Goal: Task Accomplishment & Management: Use online tool/utility

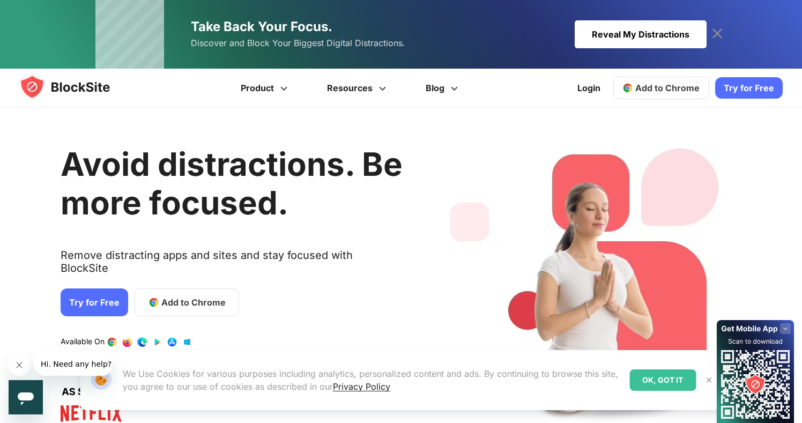
click at [747, 83] on link "Try for Free" at bounding box center [749, 87] width 68 height 21
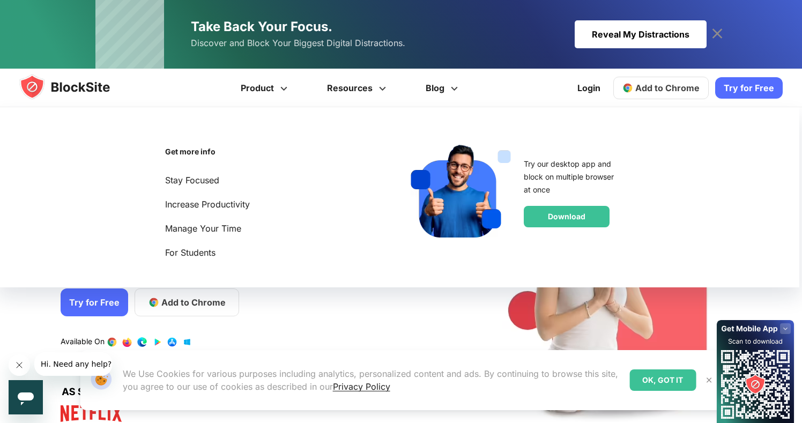
click at [309, 306] on div "Avoid distractions. Be more focused. Remove distracting apps and sites and stay…" at bounding box center [232, 280] width 342 height 315
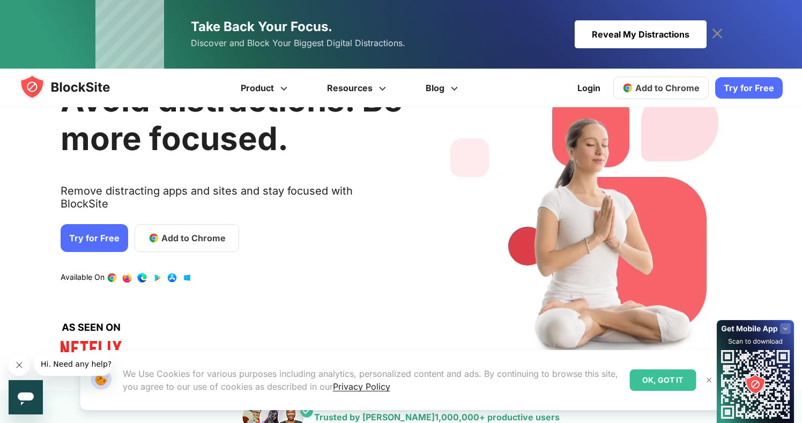
scroll to position [98, 0]
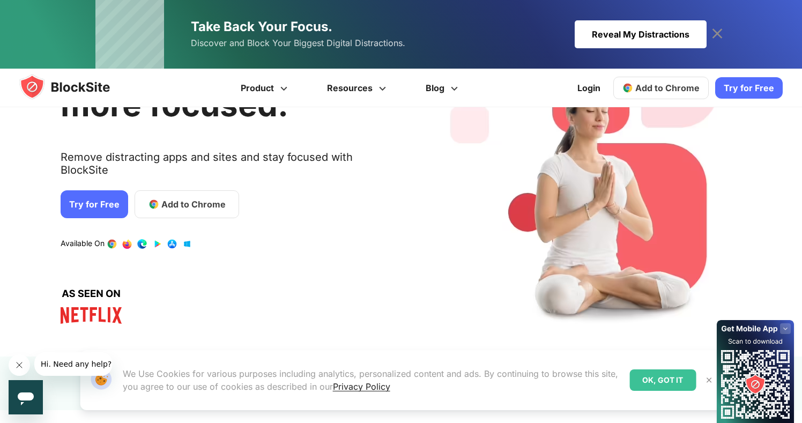
click at [200, 198] on span "Add to Chrome" at bounding box center [193, 204] width 64 height 13
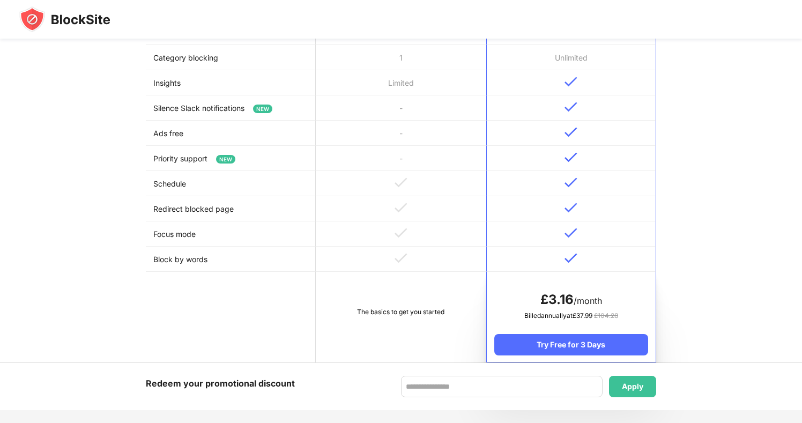
scroll to position [150, 0]
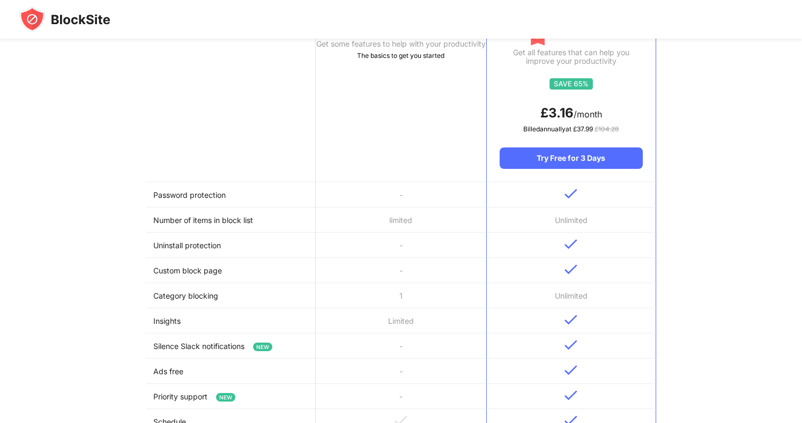
click at [425, 272] on td "-" at bounding box center [401, 270] width 170 height 25
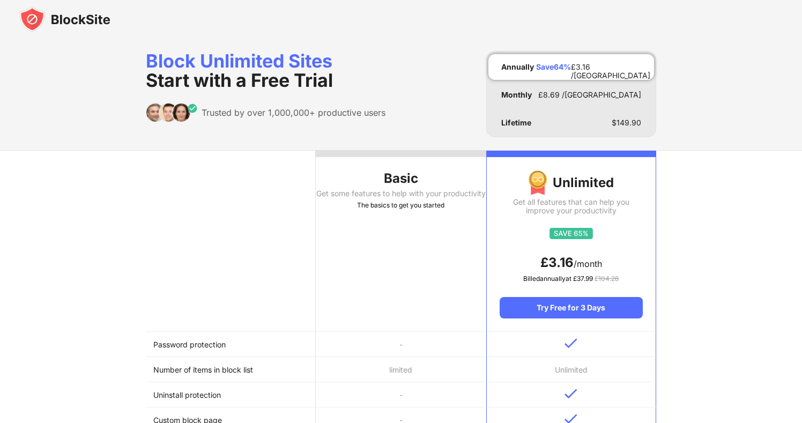
click at [425, 270] on th "Basic Get some features to help with your productivity The basics to get you st…" at bounding box center [401, 241] width 170 height 181
click at [402, 220] on th "Basic Get some features to help with your productivity The basics to get you st…" at bounding box center [401, 241] width 170 height 181
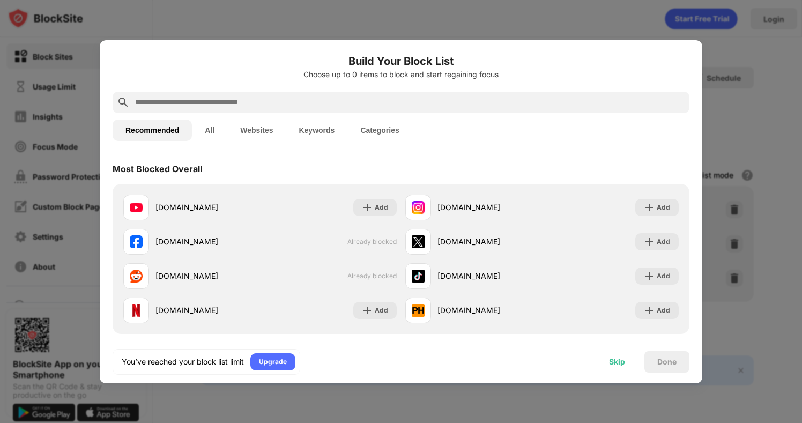
click at [619, 366] on div "Skip" at bounding box center [617, 362] width 16 height 9
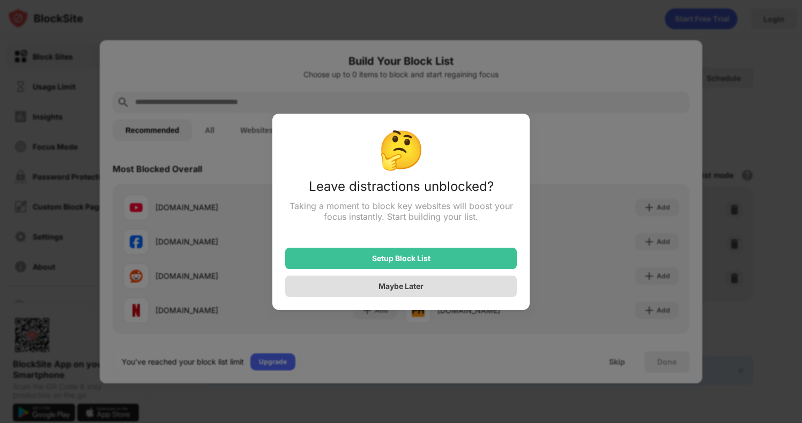
click at [450, 287] on div "Maybe Later" at bounding box center [401, 286] width 232 height 21
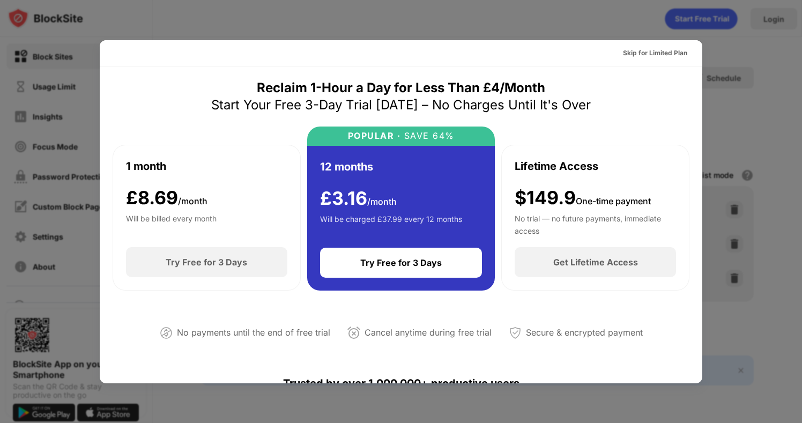
click at [650, 62] on div "Skip for Limited Plan" at bounding box center [401, 53] width 603 height 26
click at [647, 58] on div "Skip for Limited Plan" at bounding box center [654, 52] width 81 height 17
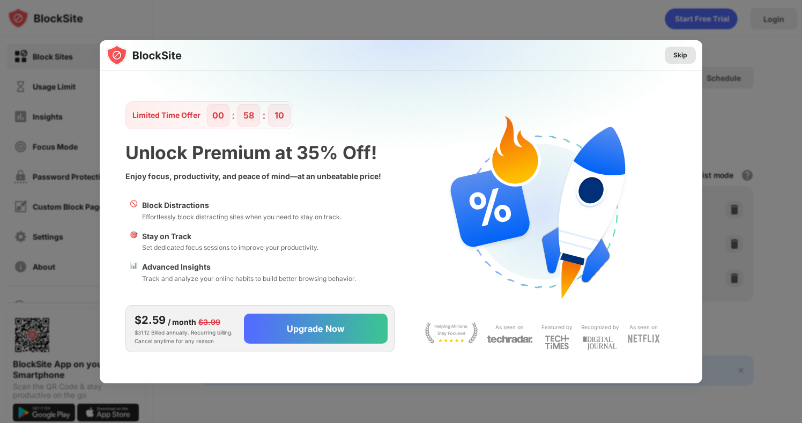
click at [682, 58] on div "Skip" at bounding box center [680, 55] width 14 height 11
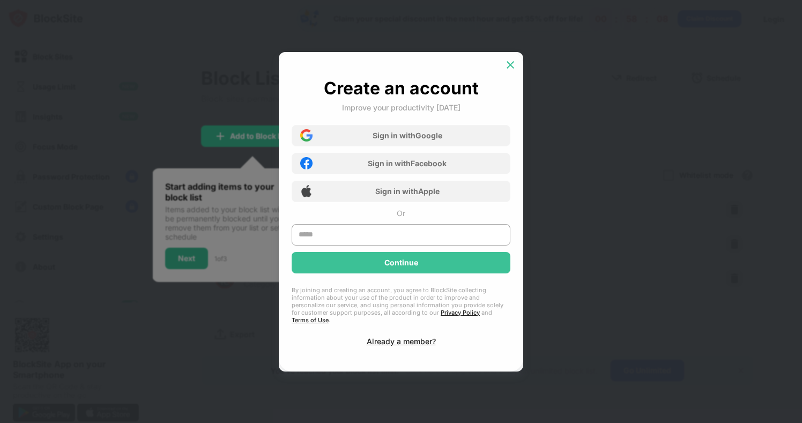
click at [515, 68] on img at bounding box center [510, 65] width 11 height 11
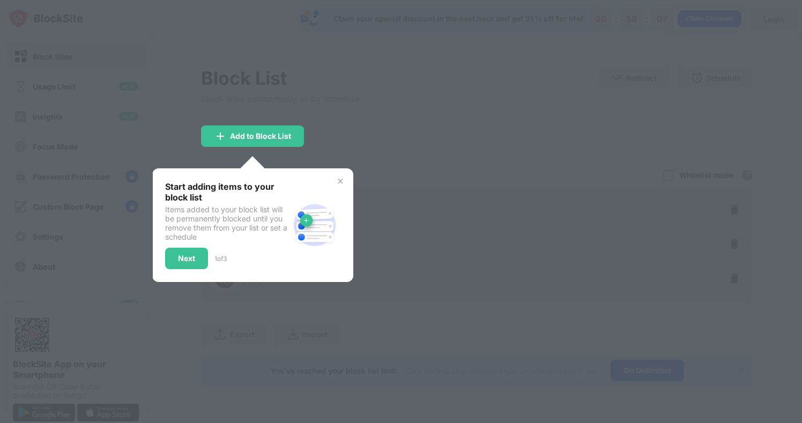
click at [375, 137] on div at bounding box center [401, 211] width 802 height 423
click at [344, 180] on img at bounding box center [340, 181] width 9 height 9
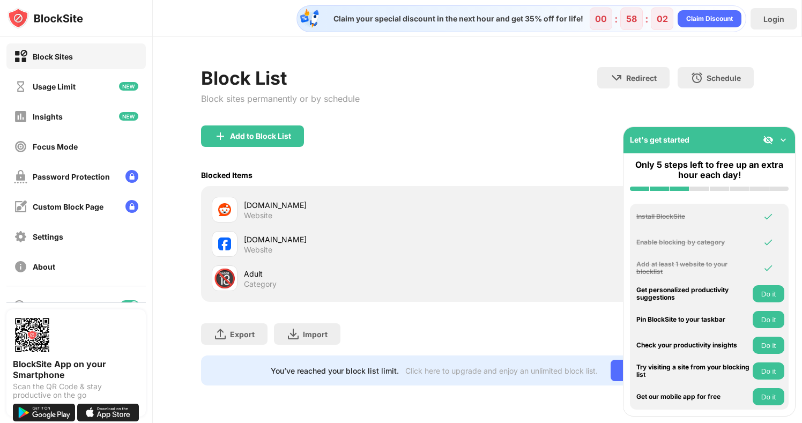
click at [786, 144] on img at bounding box center [783, 140] width 11 height 11
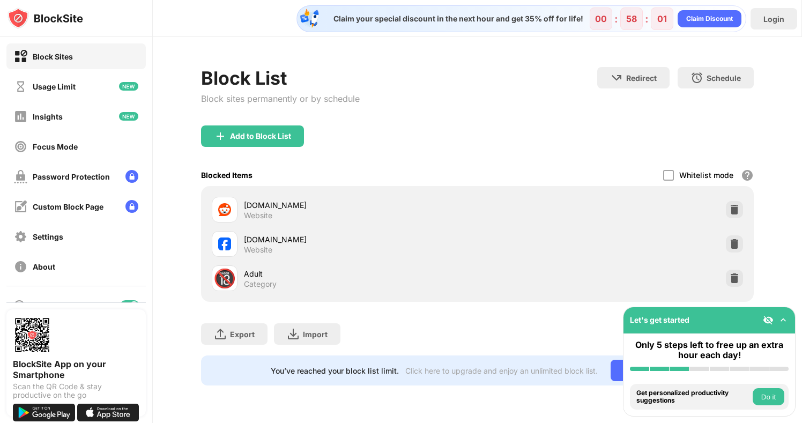
click at [750, 274] on div "reddit.com Website facebook.com Website 🔞 Adult Category" at bounding box center [477, 244] width 553 height 116
click at [740, 278] on div at bounding box center [734, 278] width 17 height 17
